Goal: Navigation & Orientation: Go to known website

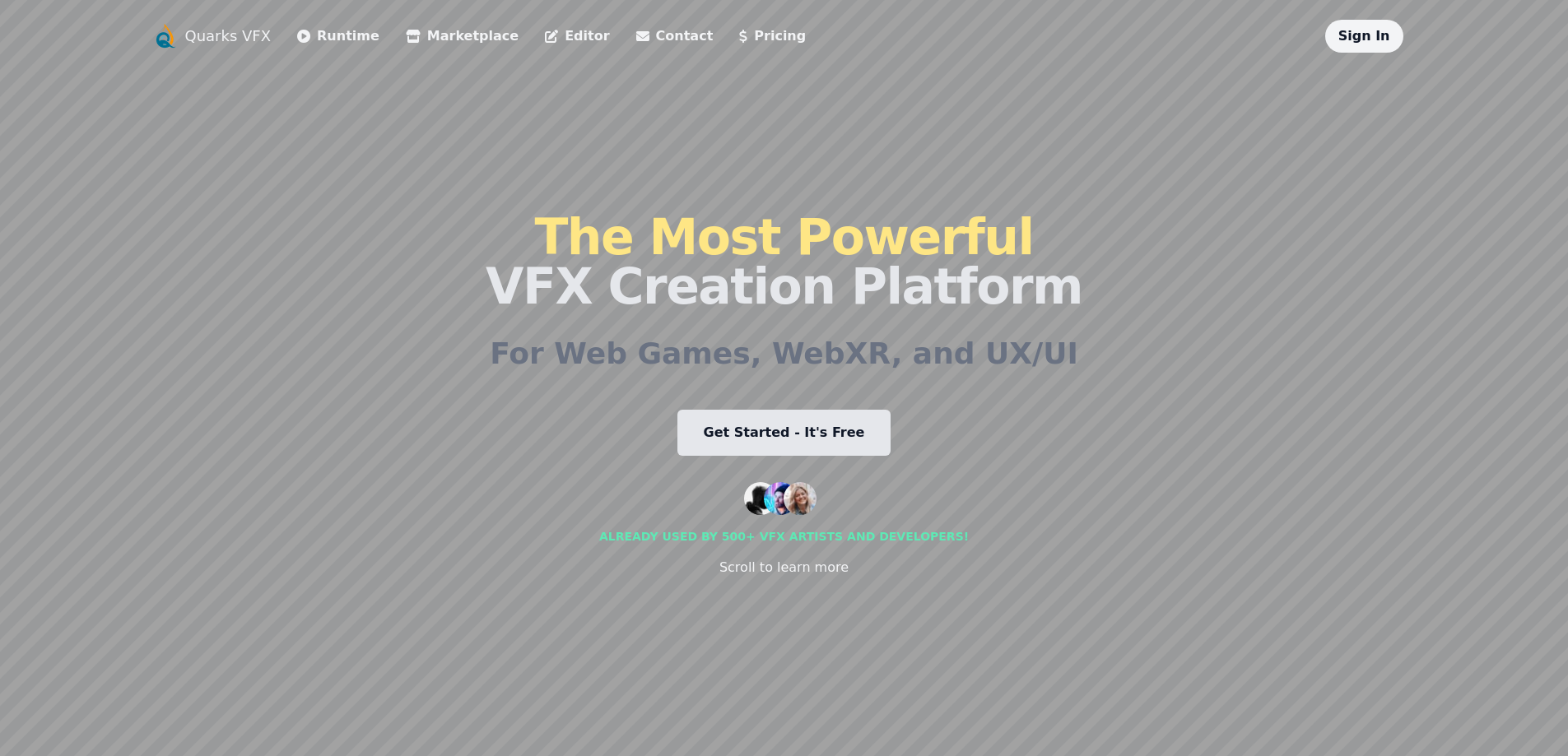
click at [206, 40] on link "Quarks VFX" at bounding box center [228, 36] width 87 height 23
click at [741, 416] on link "Get Started - It's Free" at bounding box center [784, 433] width 214 height 46
click at [919, 389] on div "The Most Powerful VFX Creation Platform For Web Games, WebXR, and UX/UI Get Sta…" at bounding box center [784, 395] width 597 height 684
click at [875, 196] on div "The Most Powerful VFX Creation Platform For Web Games, WebXR, and UX/UI Get Sta…" at bounding box center [784, 395] width 597 height 684
drag, startPoint x: 504, startPoint y: 161, endPoint x: 394, endPoint y: 241, distance: 136.0
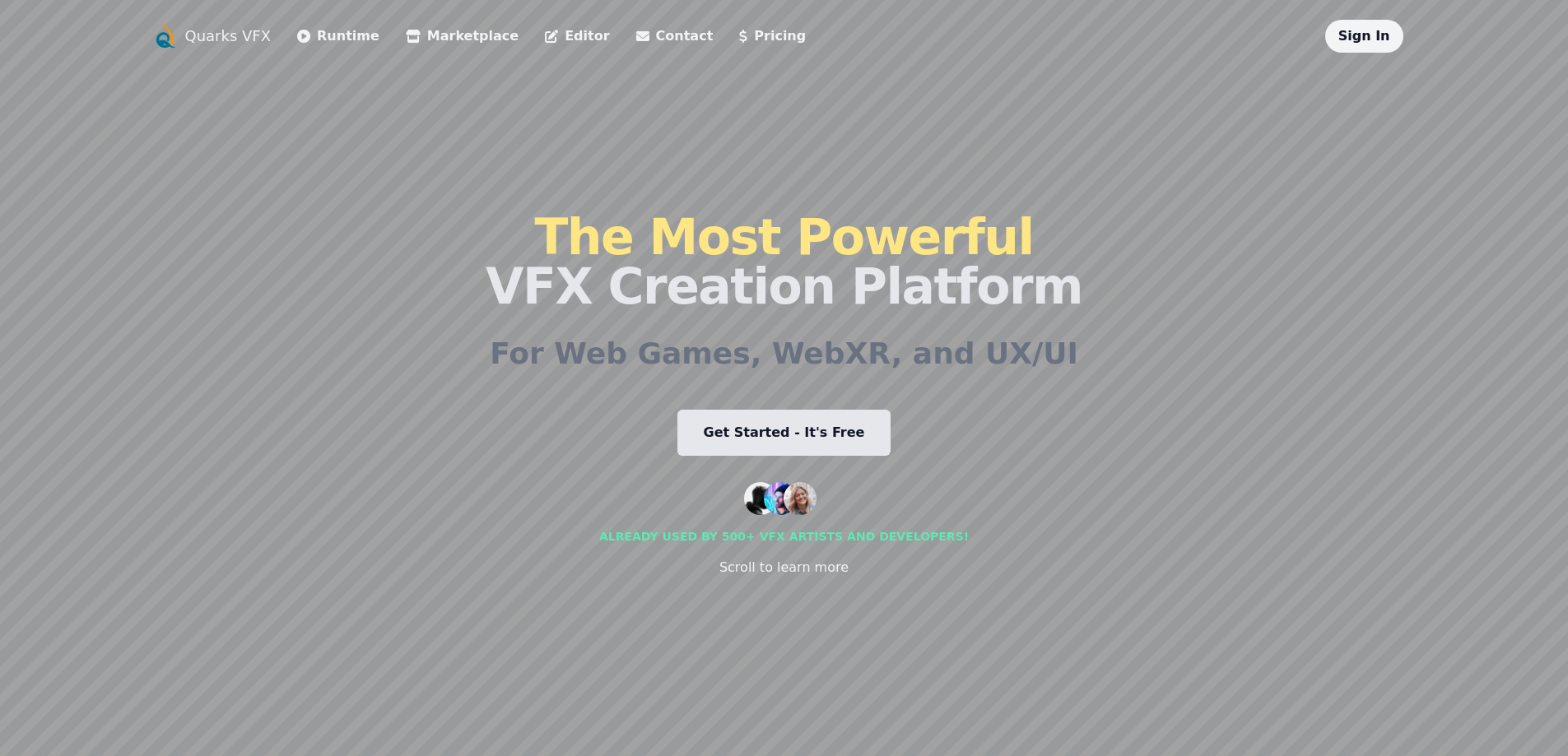
click at [398, 248] on div "Quarks VFX Runtime Marketplace Editor Contact Pricing Sign In The Most Powerful…" at bounding box center [784, 378] width 1265 height 716
click at [545, 38] on icon at bounding box center [551, 36] width 13 height 13
